Goal: Use online tool/utility: Utilize a website feature to perform a specific function

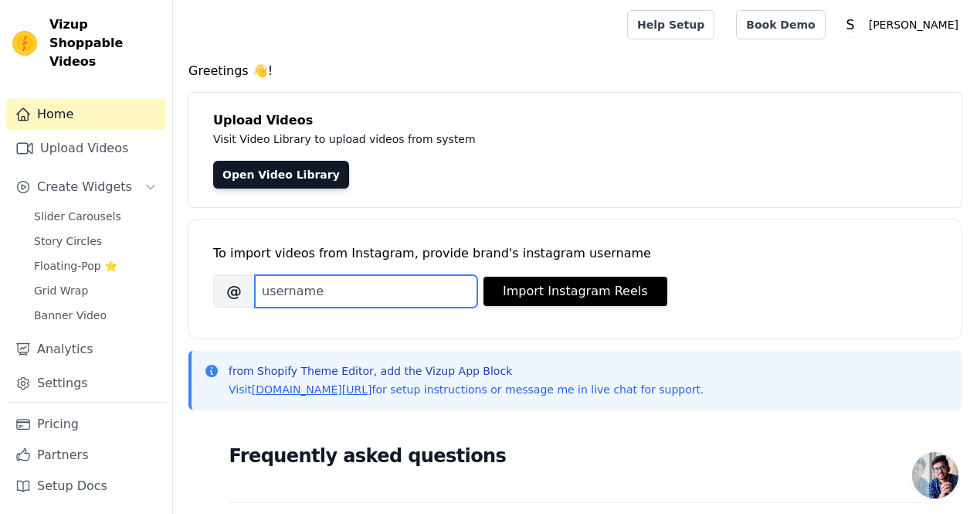
click at [362, 281] on input "Brand's Instagram Username" at bounding box center [366, 291] width 223 height 32
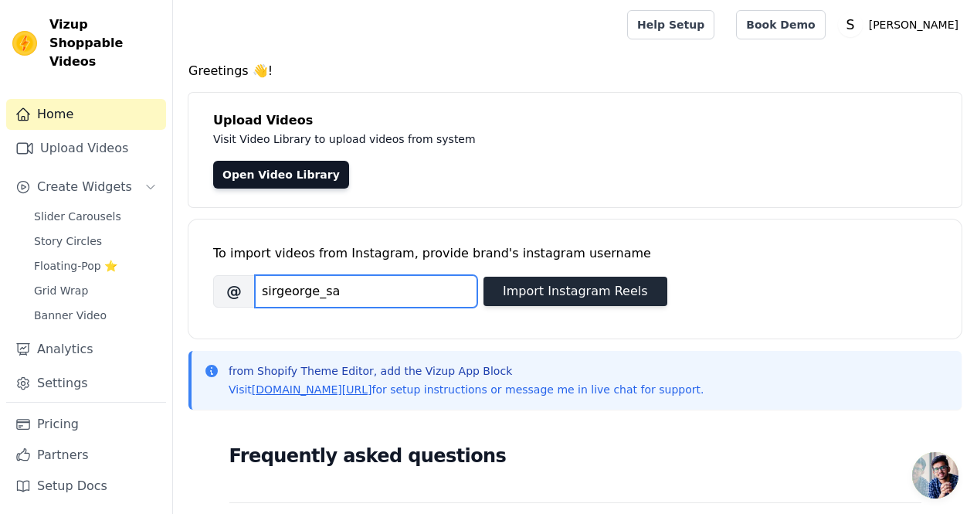
type input "sirgeorge_sa"
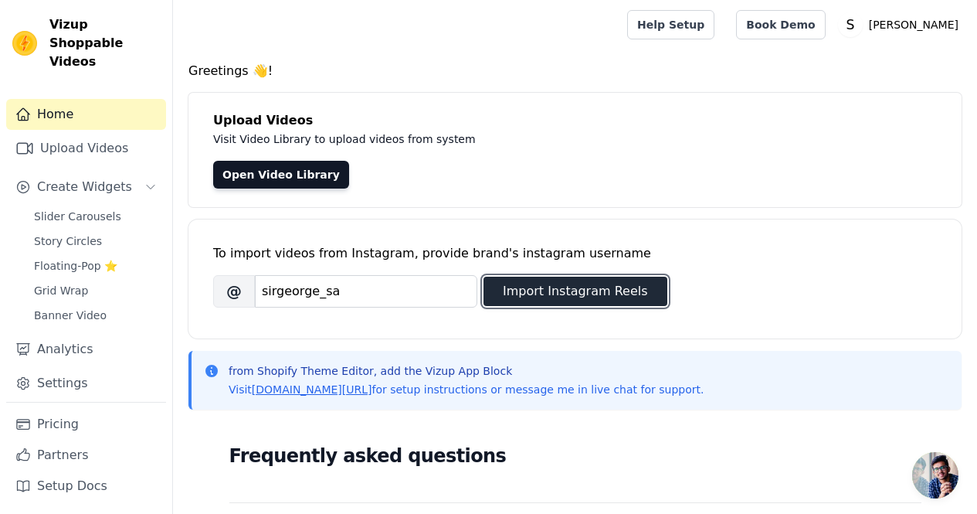
click at [594, 292] on button "Import Instagram Reels" at bounding box center [576, 291] width 184 height 29
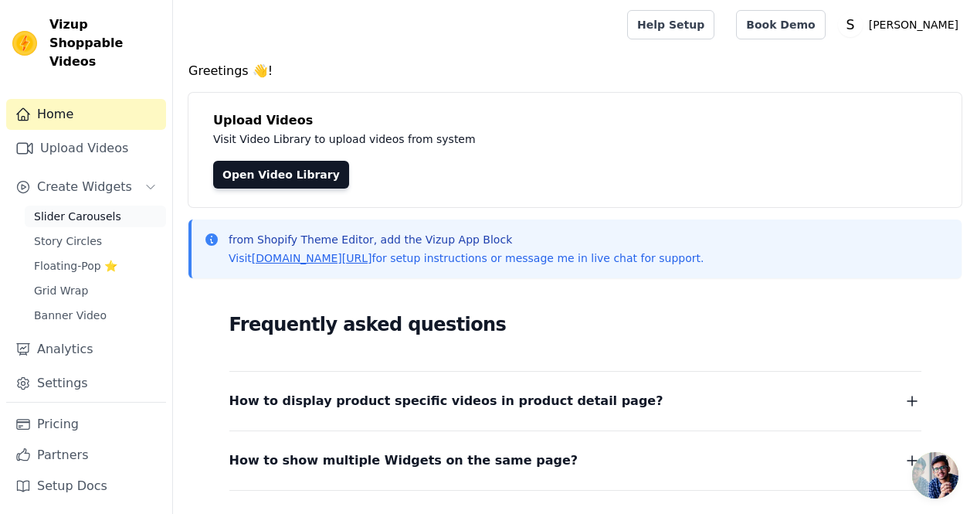
click at [87, 209] on span "Slider Carousels" at bounding box center [77, 216] width 87 height 15
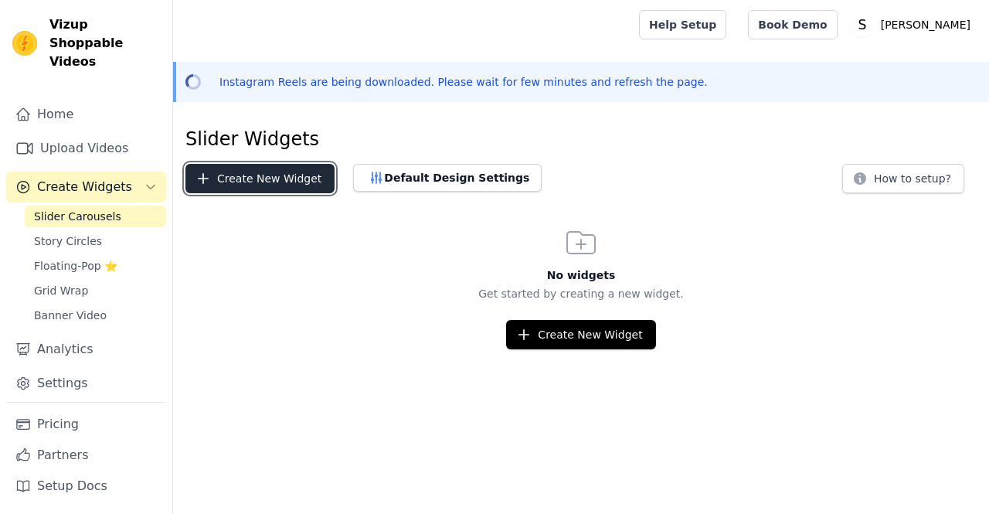
click at [270, 175] on button "Create New Widget" at bounding box center [259, 178] width 149 height 29
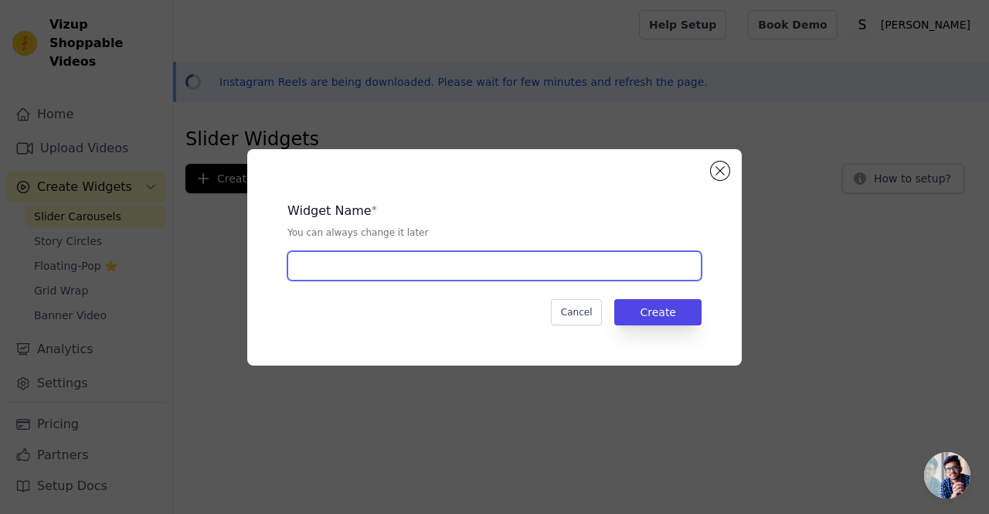
click at [394, 277] on input "text" at bounding box center [494, 265] width 414 height 29
type input "Sirgeorge_sa Reels"
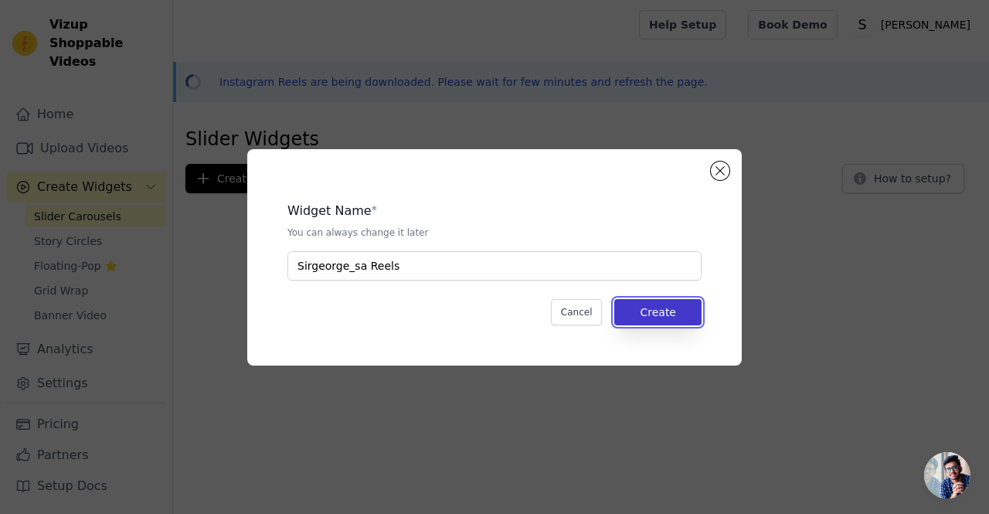
click at [645, 321] on button "Create" at bounding box center [657, 312] width 87 height 26
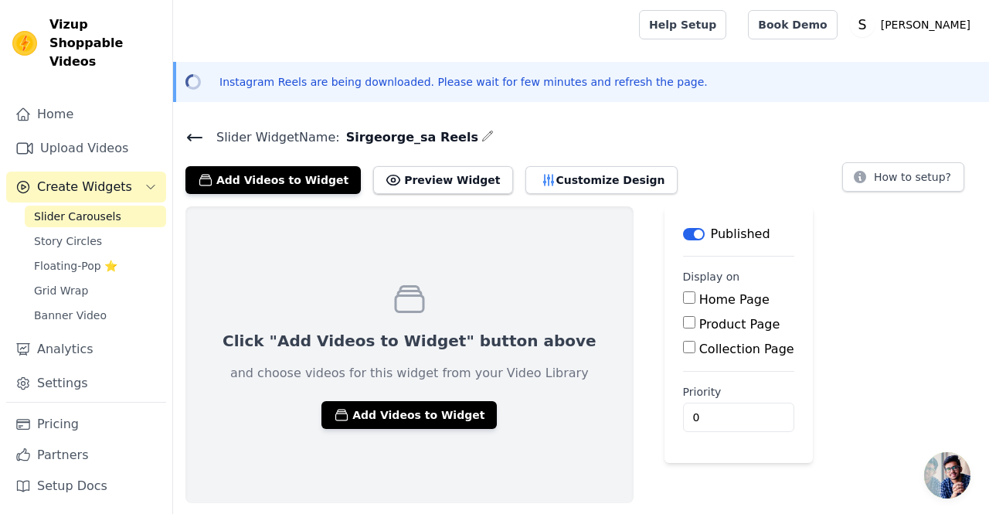
click at [588, 270] on div "Click "Add Videos to Widget" button above and choose videos for this widget fro…" at bounding box center [581, 354] width 816 height 297
click at [683, 297] on input "Home Page" at bounding box center [689, 297] width 12 height 12
checkbox input "true"
